Goal: Information Seeking & Learning: Stay updated

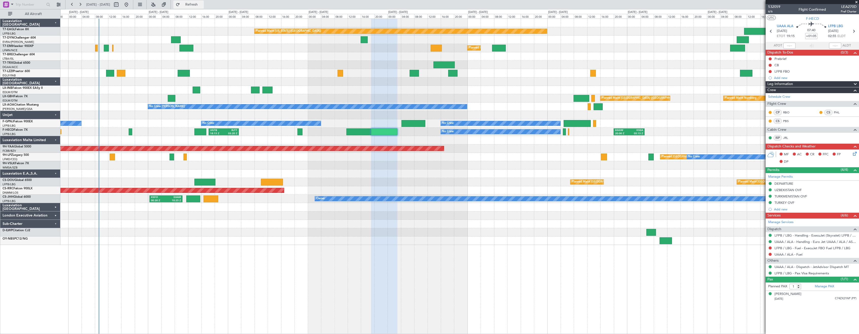
click at [202, 3] on span "Refresh" at bounding box center [191, 5] width 21 height 4
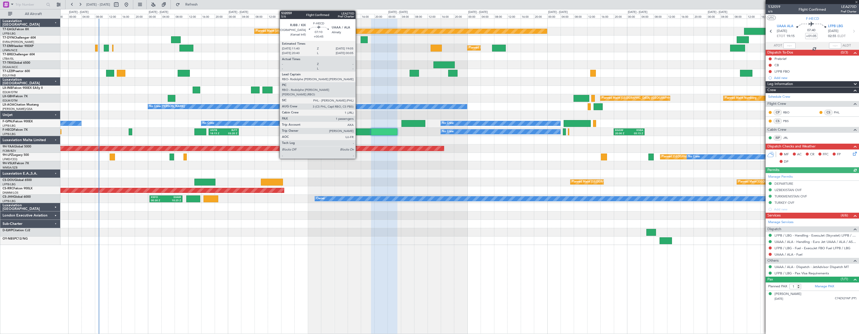
click at [358, 131] on div at bounding box center [358, 131] width 25 height 7
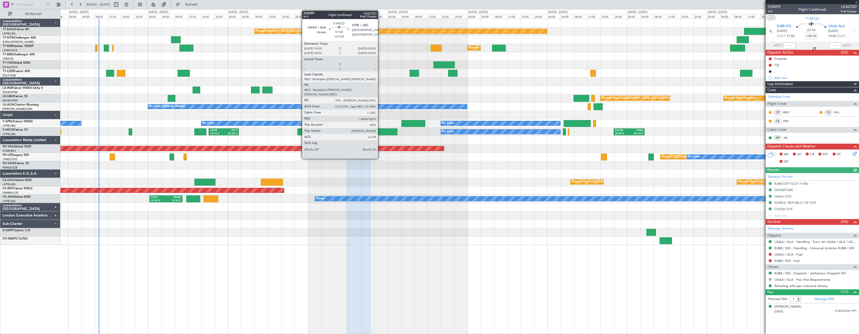
click at [380, 130] on div at bounding box center [384, 131] width 26 height 7
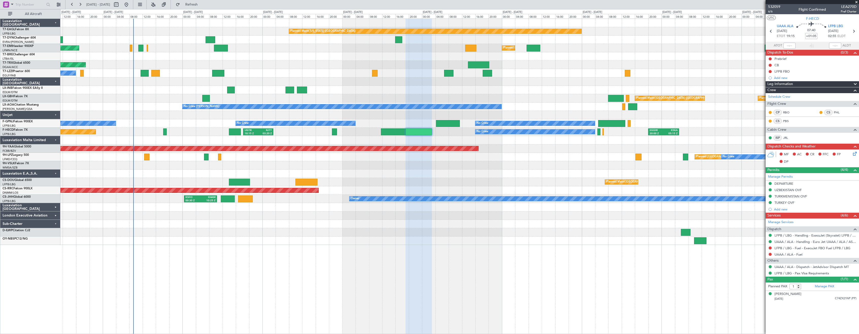
click at [493, 175] on div at bounding box center [459, 173] width 798 height 8
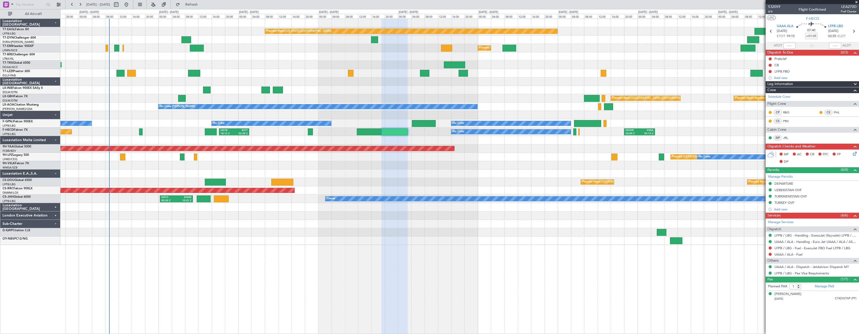
click at [468, 175] on div at bounding box center [459, 173] width 798 height 8
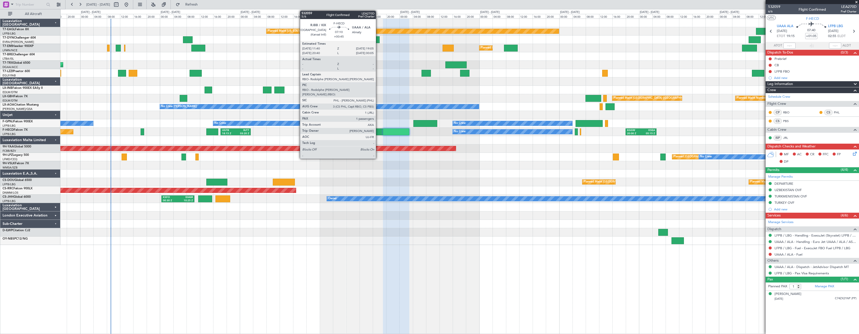
click at [377, 131] on div at bounding box center [370, 131] width 25 height 7
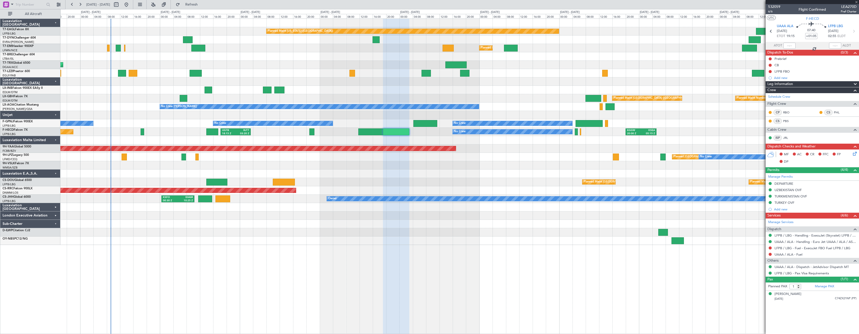
type input "+00:45"
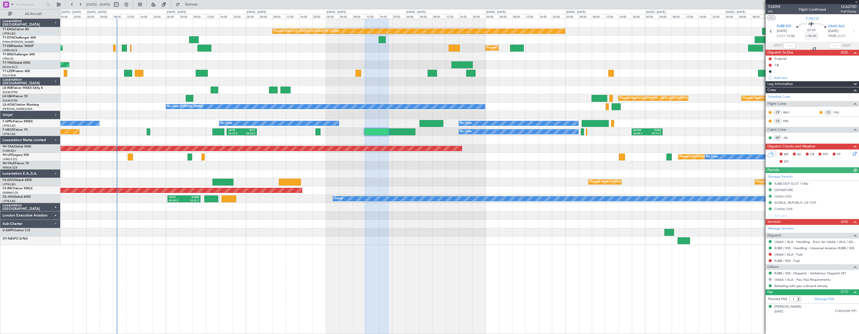
click at [384, 174] on div at bounding box center [459, 173] width 798 height 8
click at [283, 239] on div at bounding box center [459, 240] width 798 height 8
click at [287, 251] on div "Planned Maint [US_STATE] ([GEOGRAPHIC_DATA]) Planned Maint [GEOGRAPHIC_DATA] Pl…" at bounding box center [459, 176] width 798 height 315
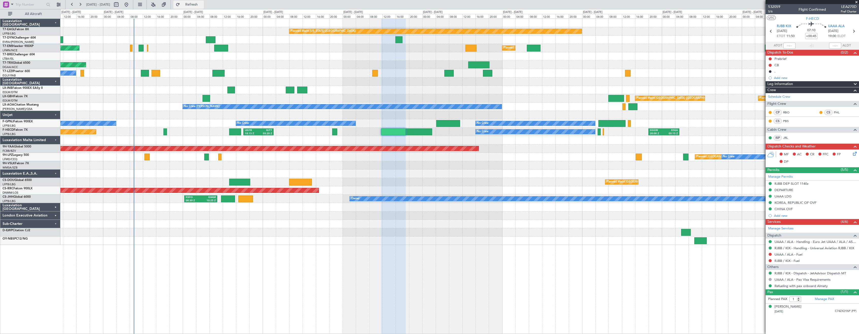
click at [202, 3] on span "Refresh" at bounding box center [191, 5] width 21 height 4
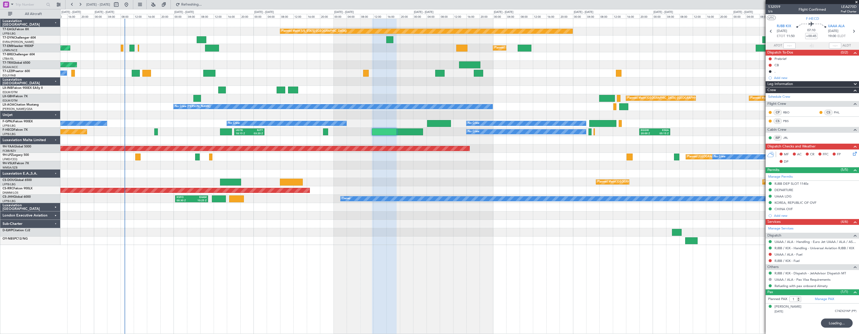
click at [337, 252] on div "Planned Maint [US_STATE] ([GEOGRAPHIC_DATA]) Planned Maint [GEOGRAPHIC_DATA] Pl…" at bounding box center [459, 176] width 798 height 315
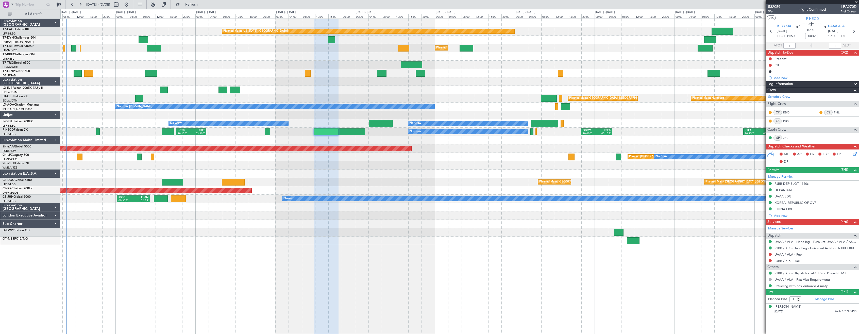
click at [379, 257] on div "Planned Maint [US_STATE] ([GEOGRAPHIC_DATA]) Planned Maint [GEOGRAPHIC_DATA] Pl…" at bounding box center [459, 176] width 798 height 315
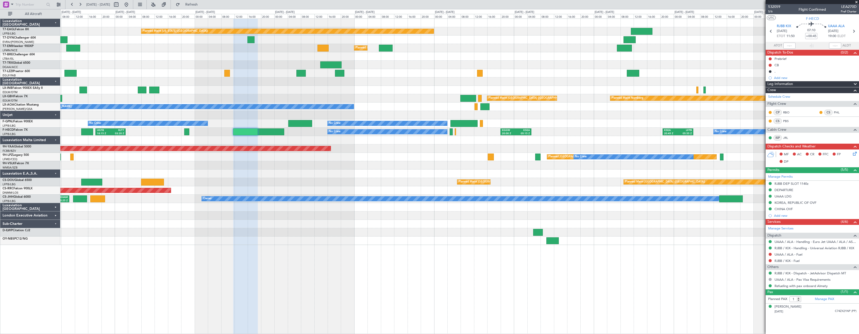
click at [392, 256] on div "Planned Maint [US_STATE] ([GEOGRAPHIC_DATA]) Planned Maint [GEOGRAPHIC_DATA] Pl…" at bounding box center [459, 176] width 798 height 315
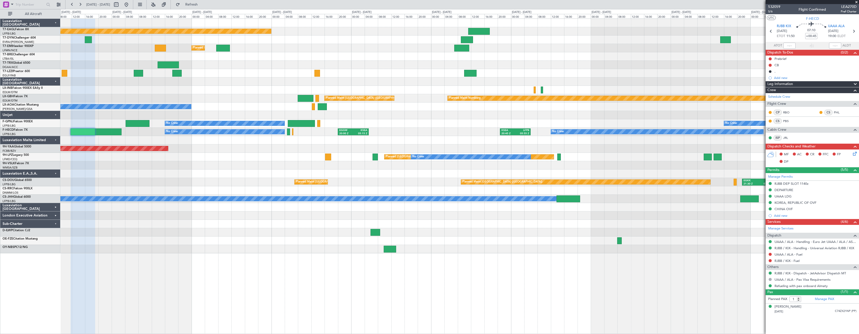
click at [236, 272] on div "Planned Maint [US_STATE] ([GEOGRAPHIC_DATA]) Planned Maint [GEOGRAPHIC_DATA] Pl…" at bounding box center [459, 176] width 798 height 315
click at [566, 228] on div at bounding box center [459, 224] width 798 height 8
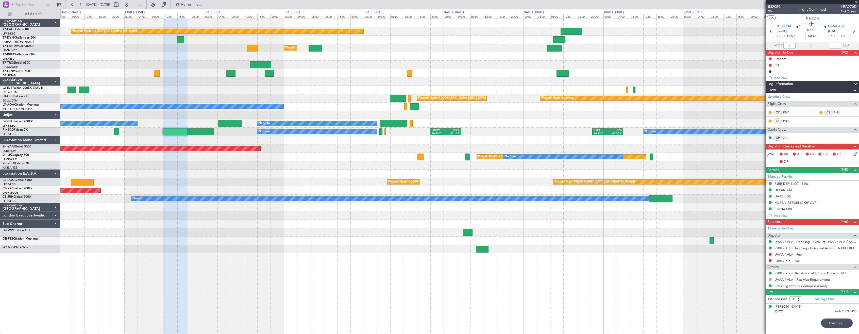
click at [428, 242] on div at bounding box center [459, 240] width 798 height 8
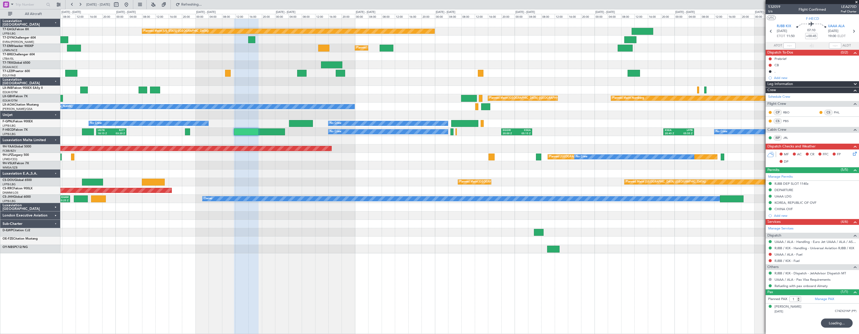
click at [446, 244] on div at bounding box center [459, 240] width 798 height 8
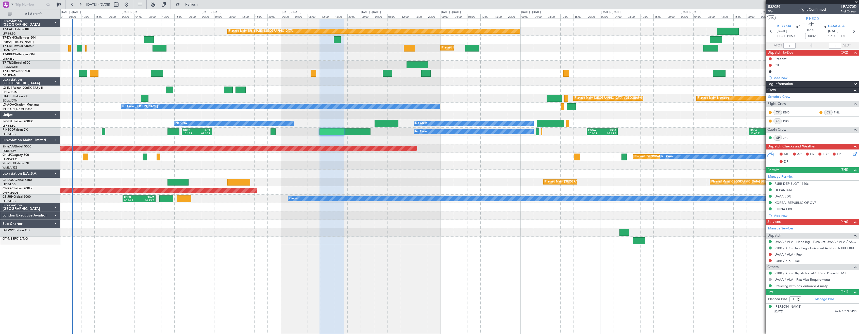
click at [358, 95] on div "Planned Maint [US_STATE] ([GEOGRAPHIC_DATA]) Planned Maint [GEOGRAPHIC_DATA] Pl…" at bounding box center [459, 132] width 798 height 226
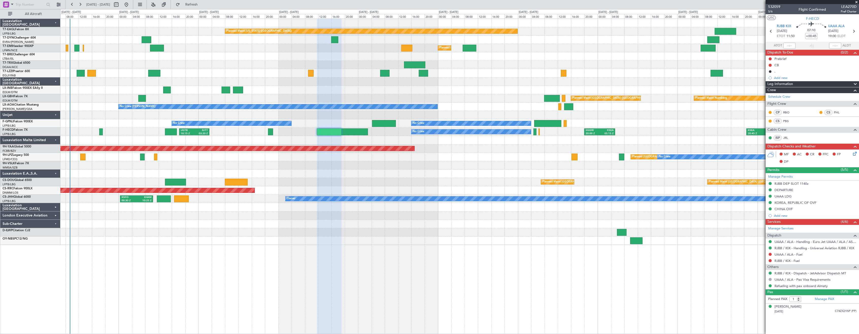
click at [285, 68] on div "Planned Maint [GEOGRAPHIC_DATA] ([GEOGRAPHIC_DATA])" at bounding box center [459, 65] width 798 height 8
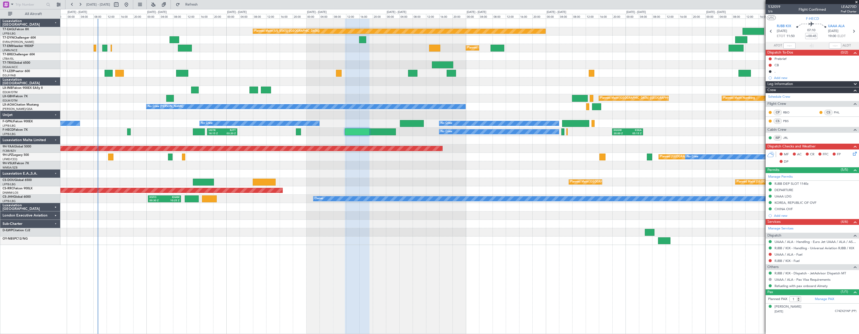
click at [329, 225] on div at bounding box center [459, 224] width 798 height 8
click at [202, 4] on span "Refresh" at bounding box center [191, 5] width 21 height 4
